Goal: Information Seeking & Learning: Learn about a topic

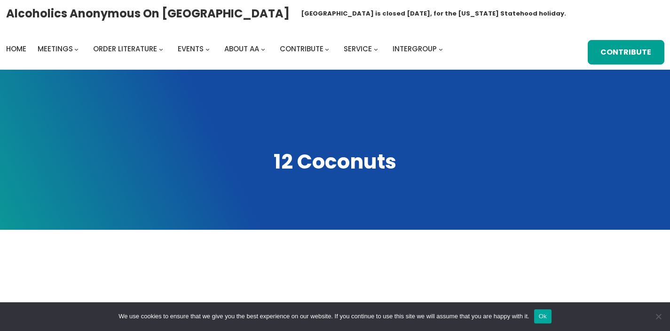
scroll to position [315, 0]
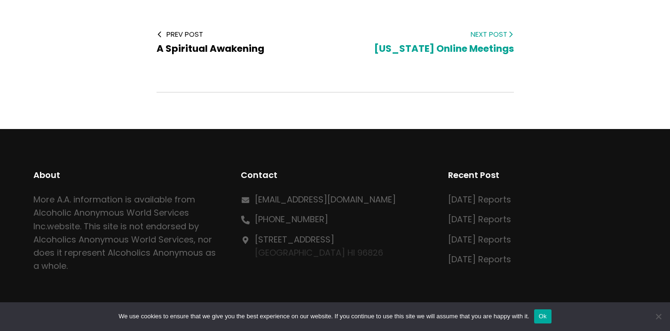
click at [488, 50] on span "Hawaii Online Meetings" at bounding box center [444, 48] width 140 height 13
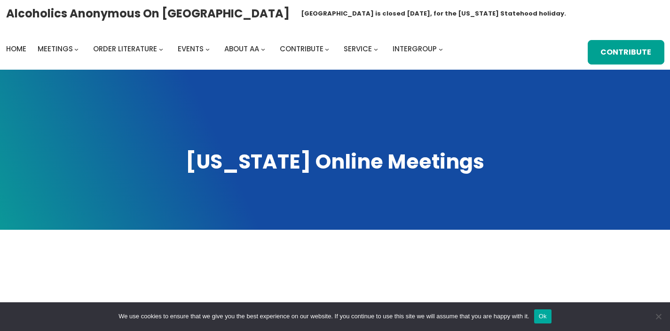
click at [350, 167] on h1 "Hawaii Online Meetings" at bounding box center [334, 161] width 651 height 27
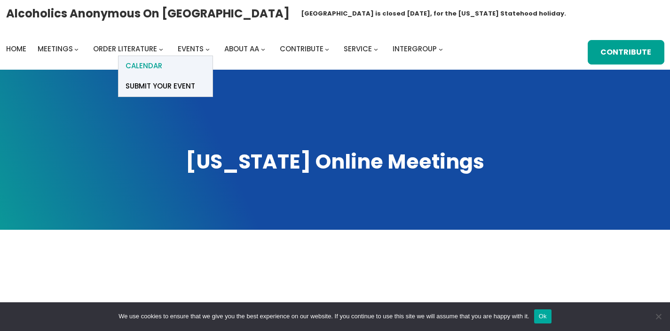
click at [191, 61] on link "Calendar" at bounding box center [166, 66] width 94 height 20
click at [108, 88] on span at bounding box center [335, 150] width 670 height 160
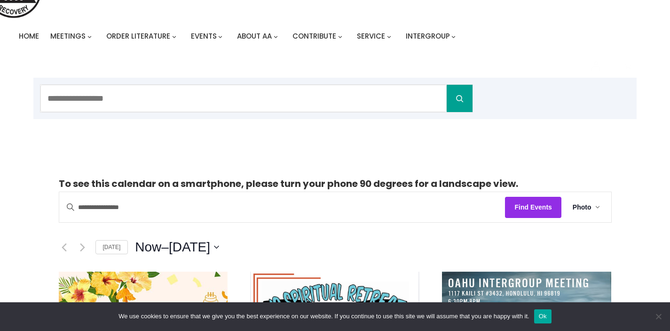
scroll to position [67, 0]
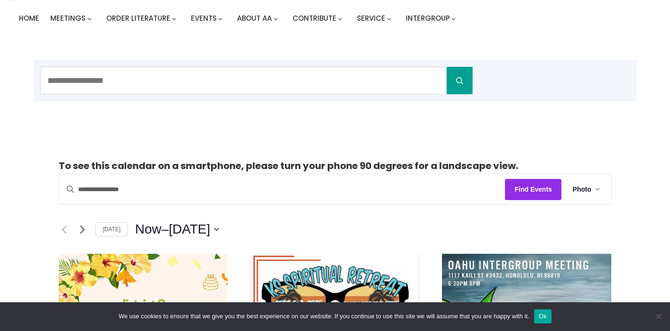
click at [85, 229] on icon "Next Events" at bounding box center [82, 229] width 5 height 8
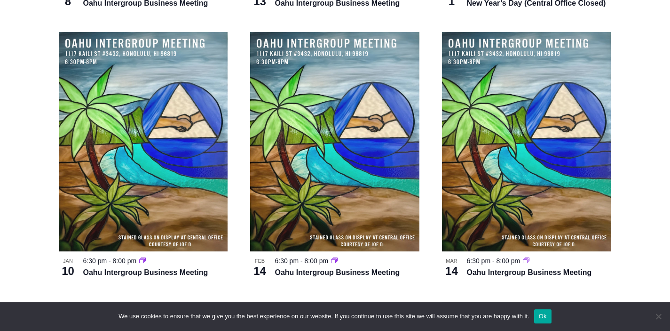
scroll to position [674, 0]
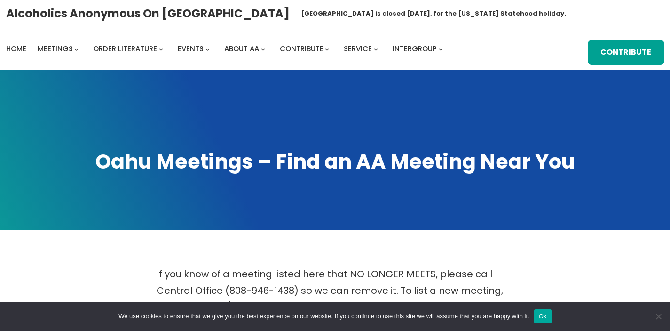
scroll to position [83, 0]
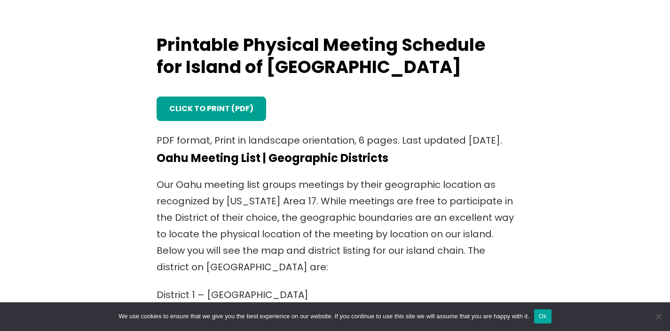
scroll to position [238, 0]
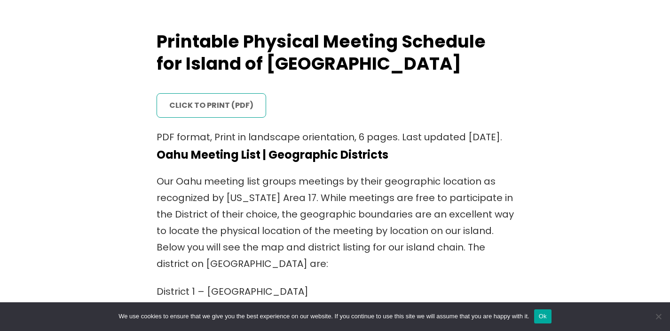
click at [199, 111] on link "click to print (PDF)" at bounding box center [212, 105] width 110 height 24
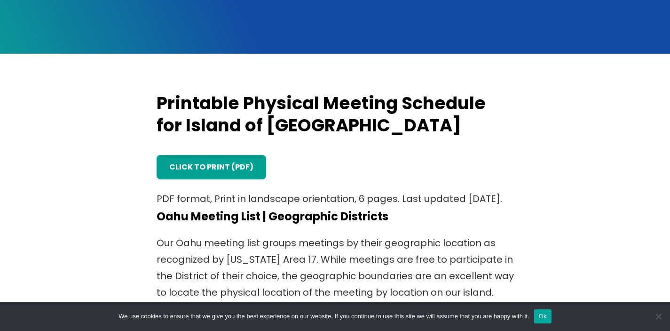
scroll to position [32, 0]
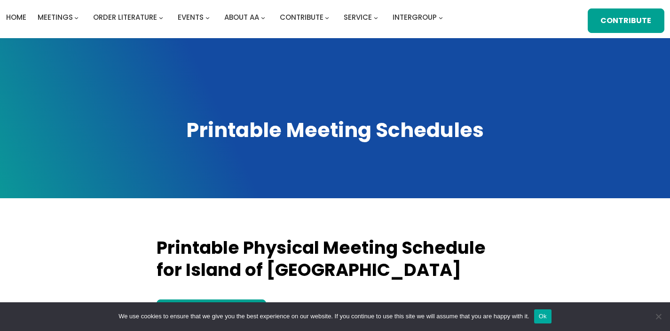
click at [286, 128] on h1 "Printable Meeting Schedules" at bounding box center [334, 129] width 651 height 27
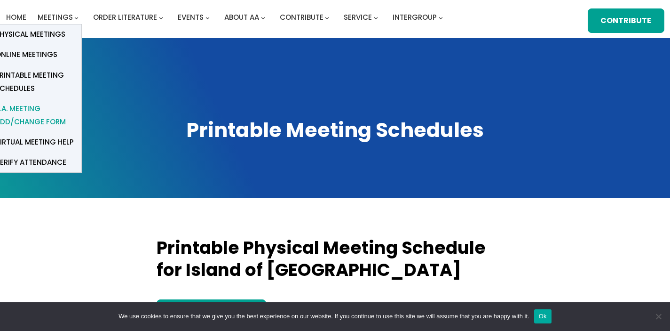
click at [47, 113] on span "A.A. Meeting Add/Change Form" at bounding box center [34, 115] width 79 height 26
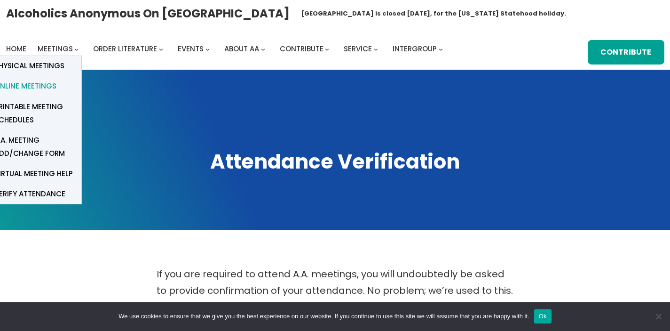
click at [44, 85] on span "Online Meetings" at bounding box center [25, 85] width 62 height 13
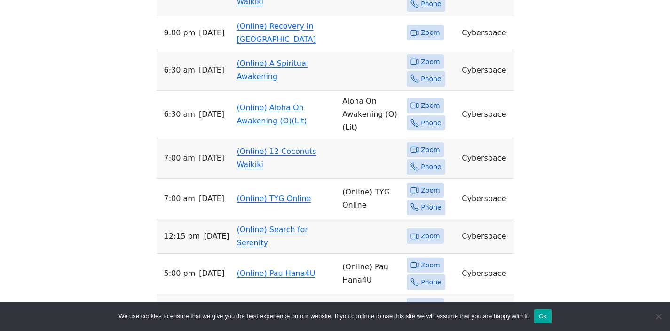
scroll to position [444, 0]
click at [432, 144] on span "Zoom" at bounding box center [430, 150] width 19 height 12
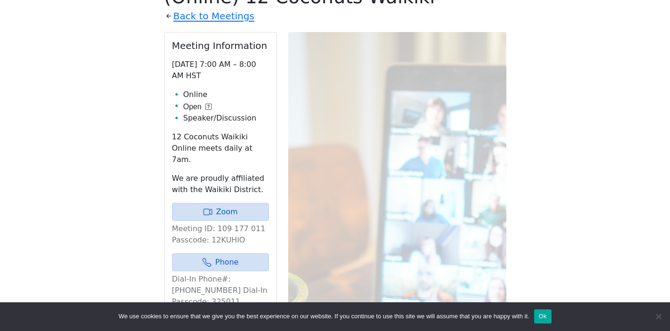
scroll to position [348, 0]
click at [109, 64] on div "If you know of a meeting listed here that NO LONGER MEETS, please call Central …" at bounding box center [334, 228] width 603 height 622
